Goal: Check status: Check status

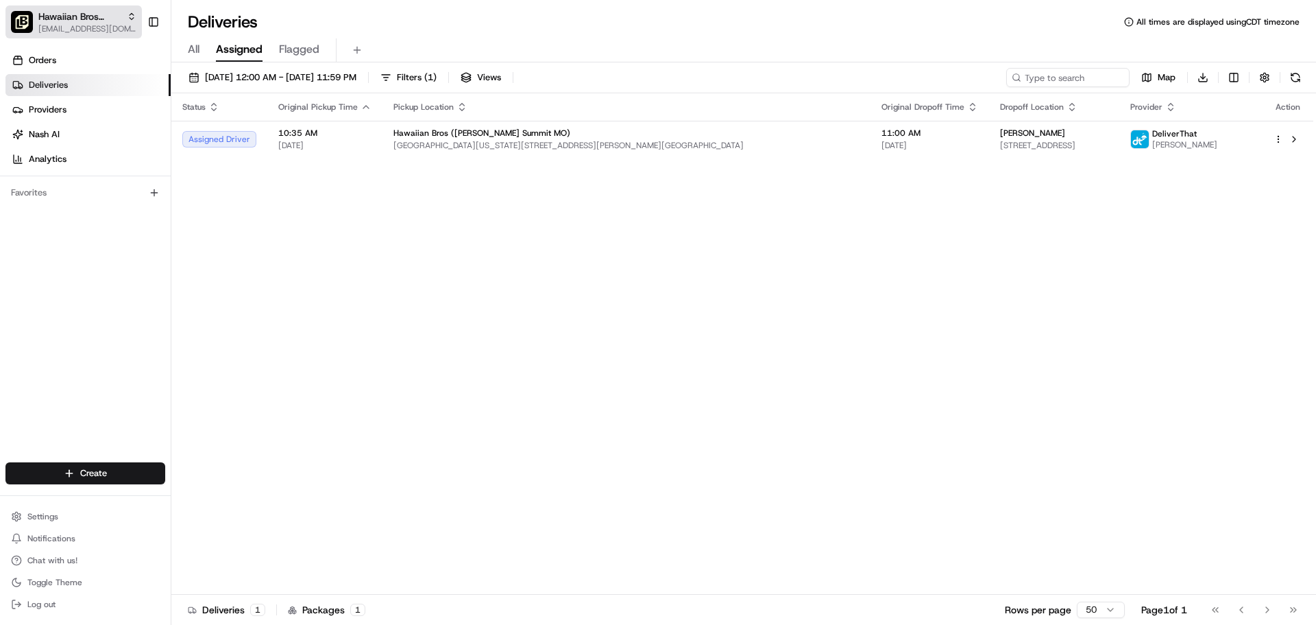
click at [96, 17] on span "Hawaiian Bros ([PERSON_NAME] Summit MO)" at bounding box center [79, 17] width 83 height 14
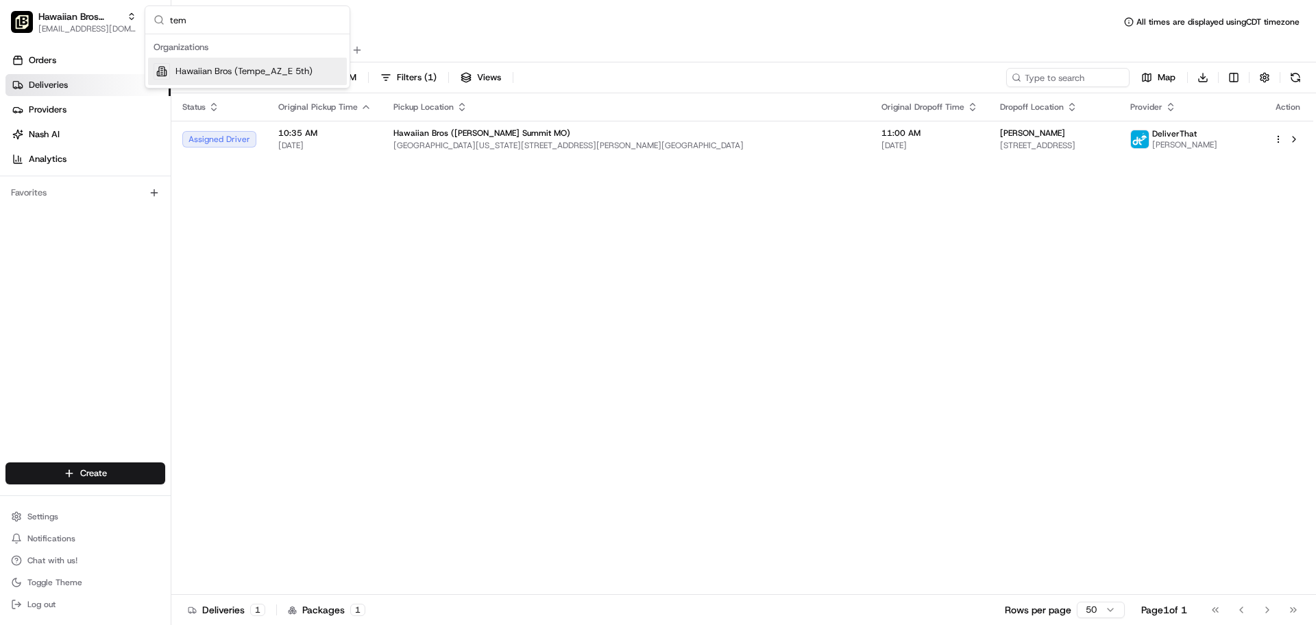
type input "tem"
click at [216, 69] on span "Hawaiian Bros (Tempe_AZ_E 5th)" at bounding box center [243, 71] width 137 height 12
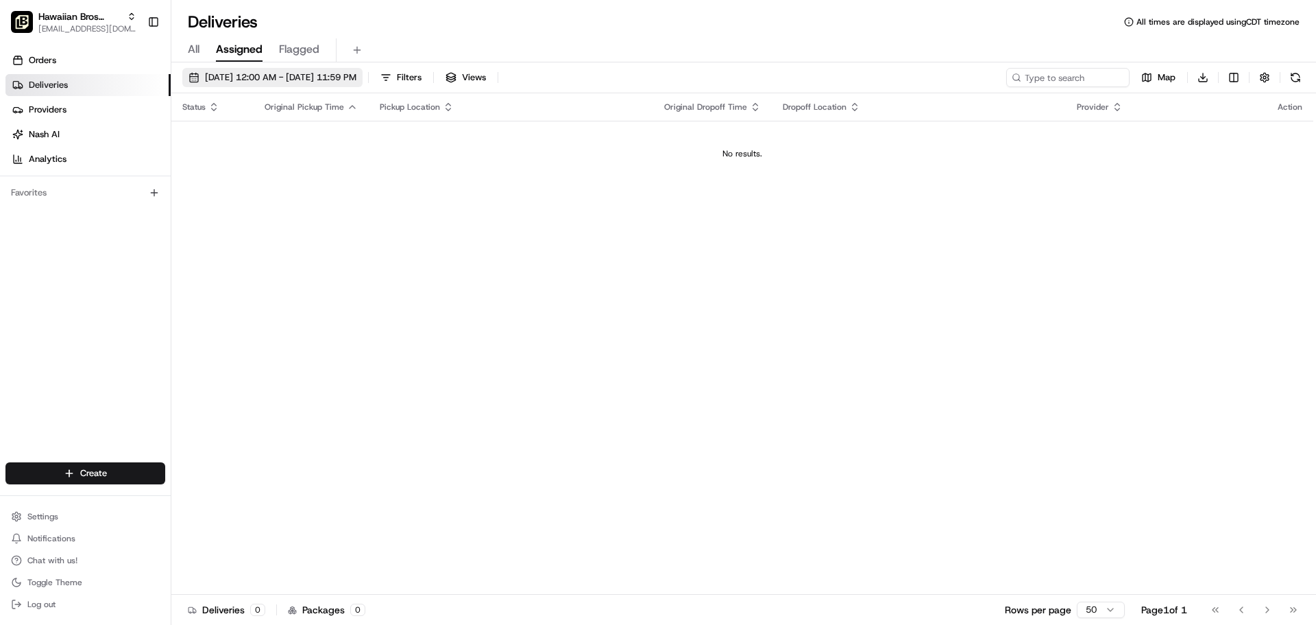
click at [289, 86] on button "[DATE] 12:00 AM - [DATE] 11:59 PM" at bounding box center [272, 77] width 180 height 19
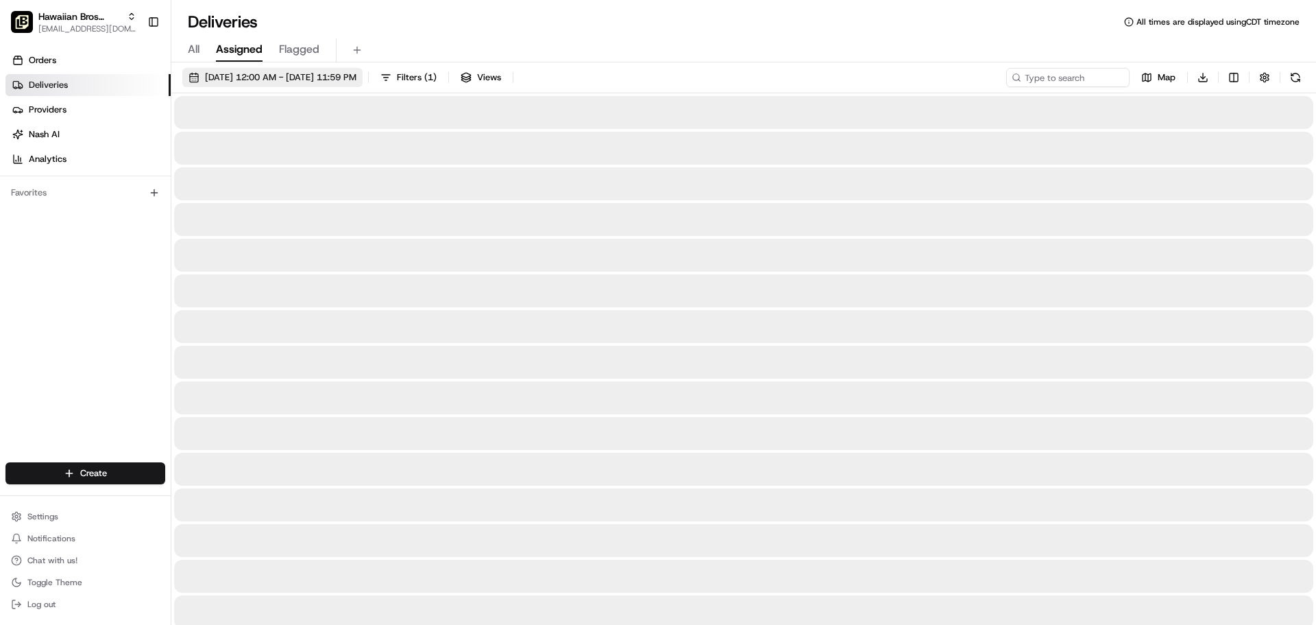
click at [336, 74] on span "[DATE] 12:00 AM - [DATE] 11:59 PM" at bounding box center [281, 77] width 152 height 12
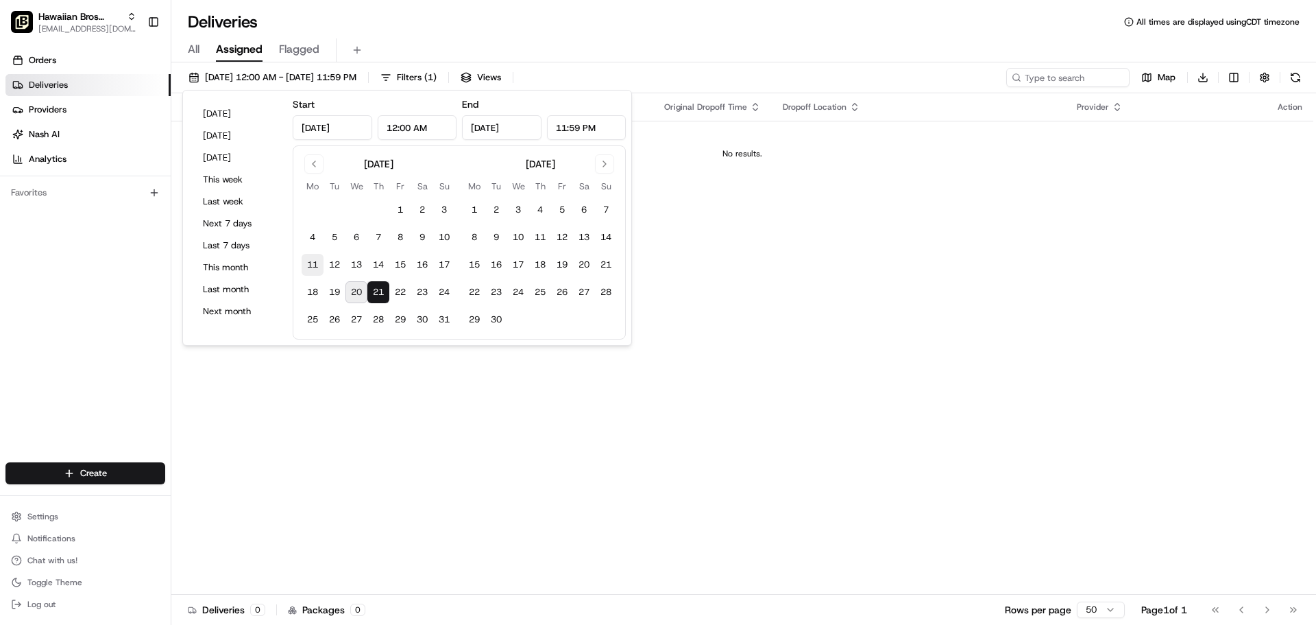
click at [311, 264] on button "11" at bounding box center [313, 265] width 22 height 22
type input "[DATE]"
click at [452, 267] on button "17" at bounding box center [444, 265] width 22 height 22
type input "[DATE]"
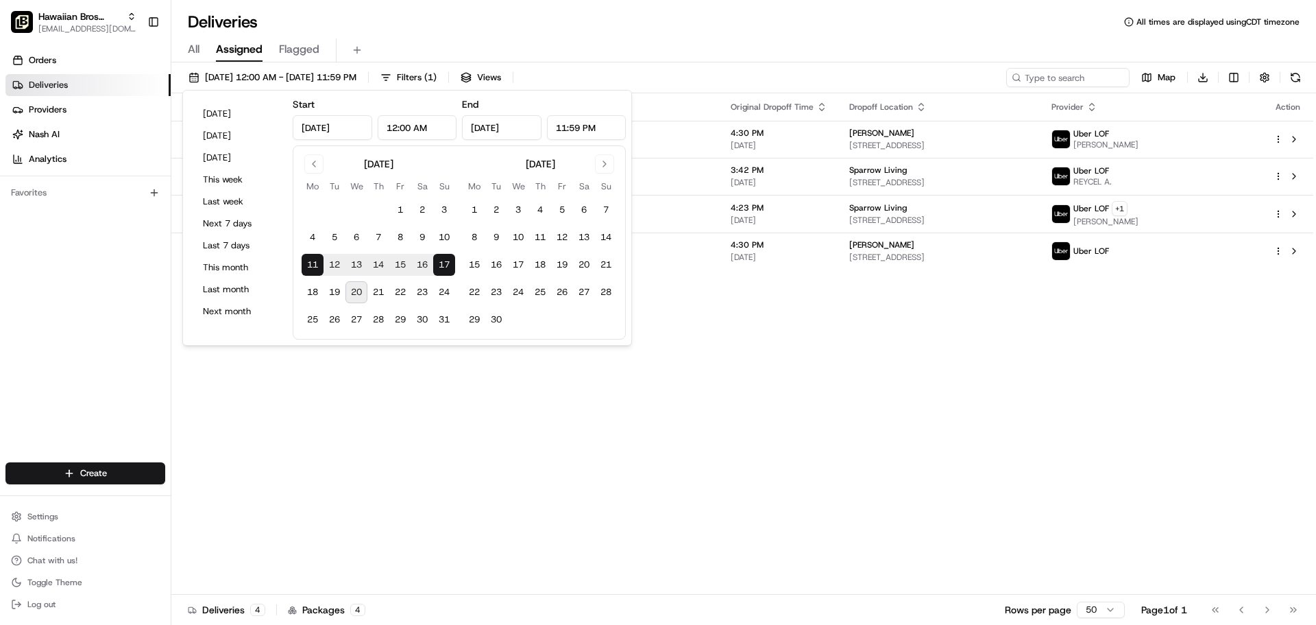
click at [671, 391] on div "Status Original Pickup Time Pickup Location Original Dropoff Time Dropoff Locat…" at bounding box center [742, 343] width 1142 height 501
